Goal: Task Accomplishment & Management: Manage account settings

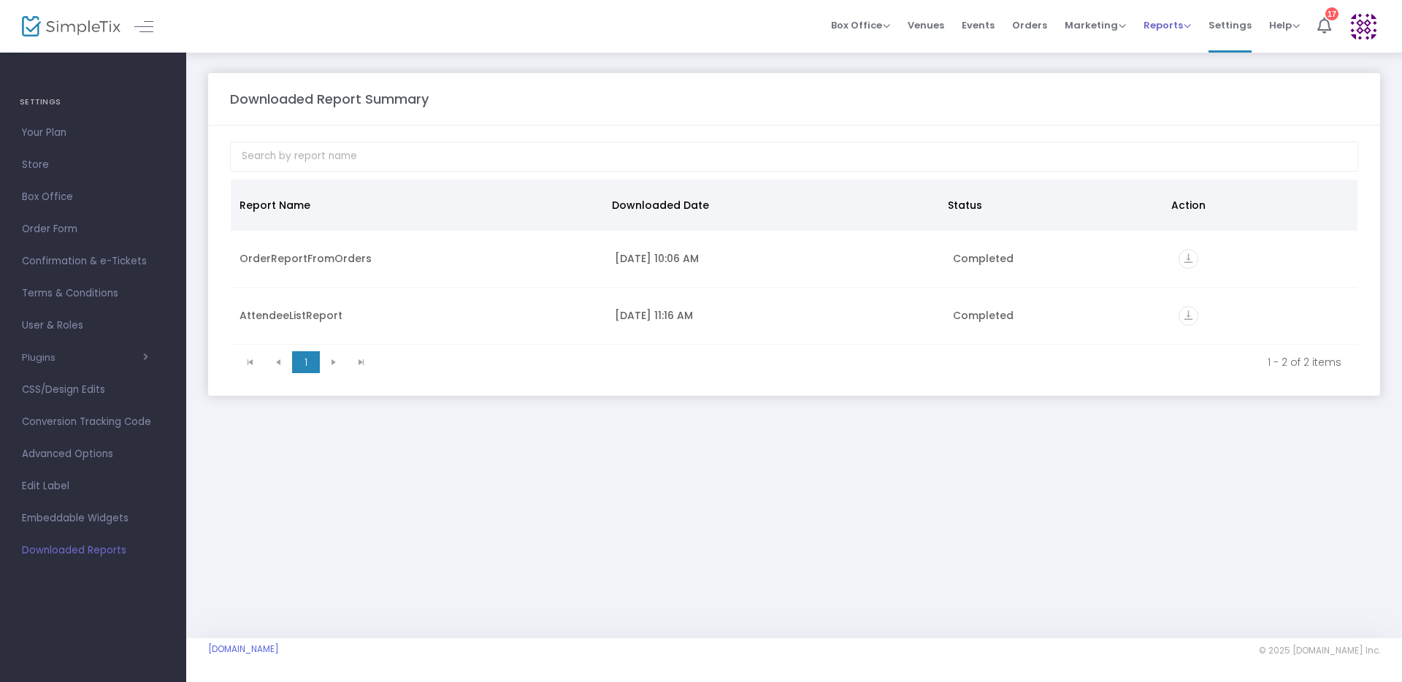
click at [1177, 23] on span "Reports" at bounding box center [1167, 25] width 47 height 14
click at [937, 29] on span "Venues" at bounding box center [926, 25] width 37 height 37
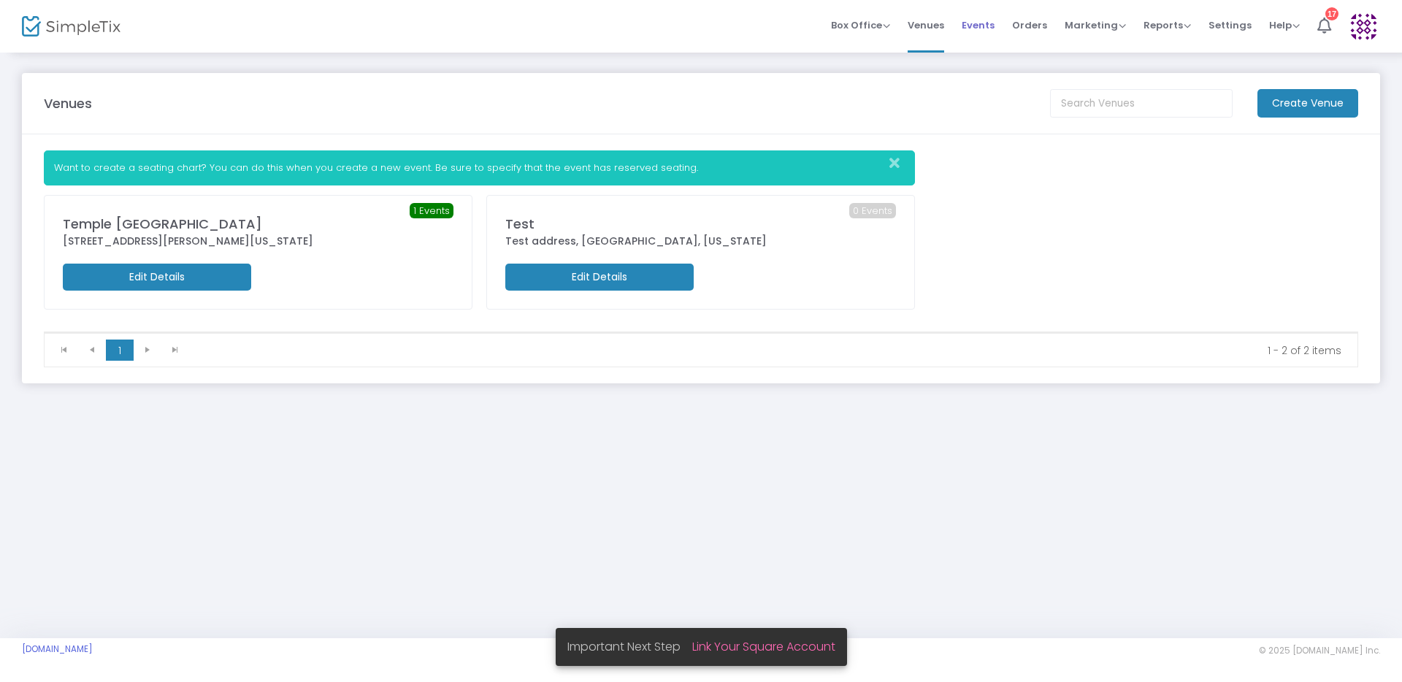
click at [1003, 26] on li "Events" at bounding box center [978, 26] width 50 height 53
click at [991, 23] on span "Events" at bounding box center [978, 25] width 33 height 37
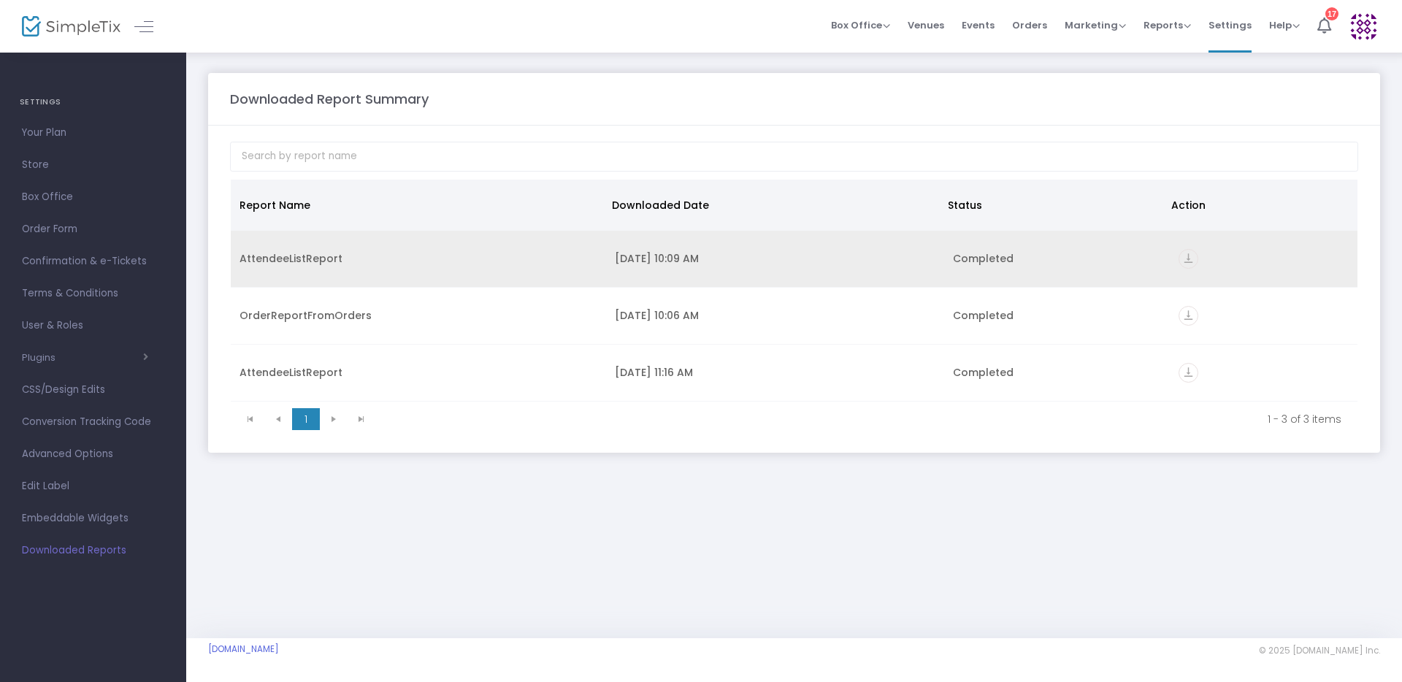
click at [1190, 257] on icon "vertical_align_bottom" at bounding box center [1189, 259] width 20 height 20
